Goal: Information Seeking & Learning: Find specific fact

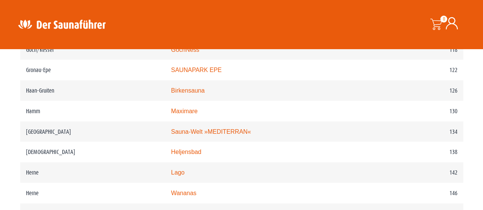
scroll to position [907, 0]
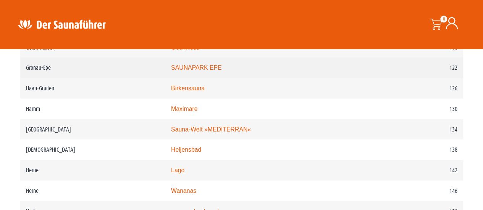
click at [222, 71] on link "SAUNAPARK EPE" at bounding box center [196, 68] width 51 height 6
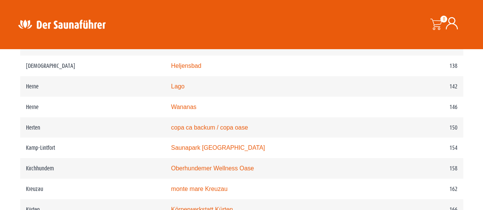
scroll to position [993, 0]
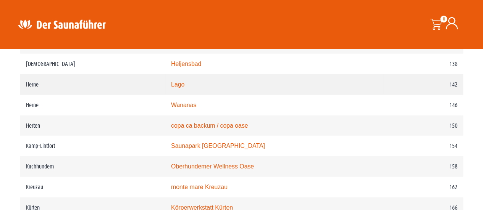
click at [386, 93] on td "142" at bounding box center [422, 84] width 79 height 21
